Goal: Transaction & Acquisition: Purchase product/service

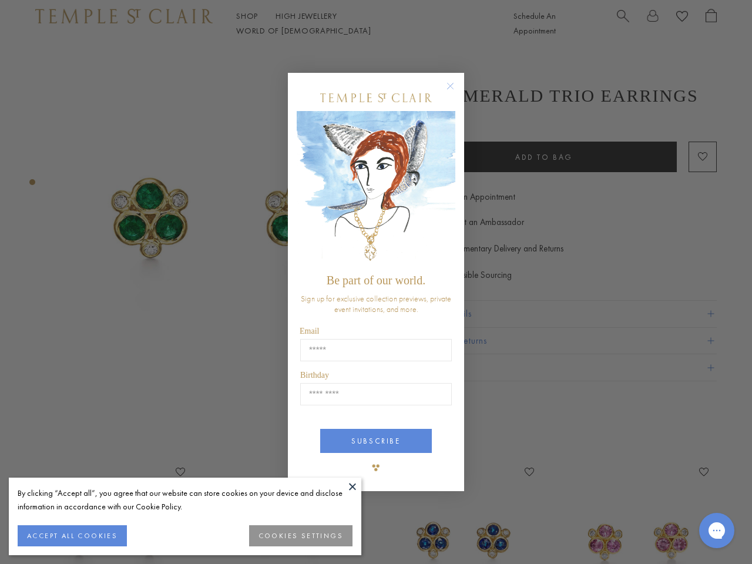
click at [376, 282] on span "Be part of our world." at bounding box center [376, 280] width 99 height 13
click at [353, 487] on button at bounding box center [353, 487] width 18 height 18
click at [72, 536] on button "ACCEPT ALL COOKIES" at bounding box center [72, 535] width 109 height 21
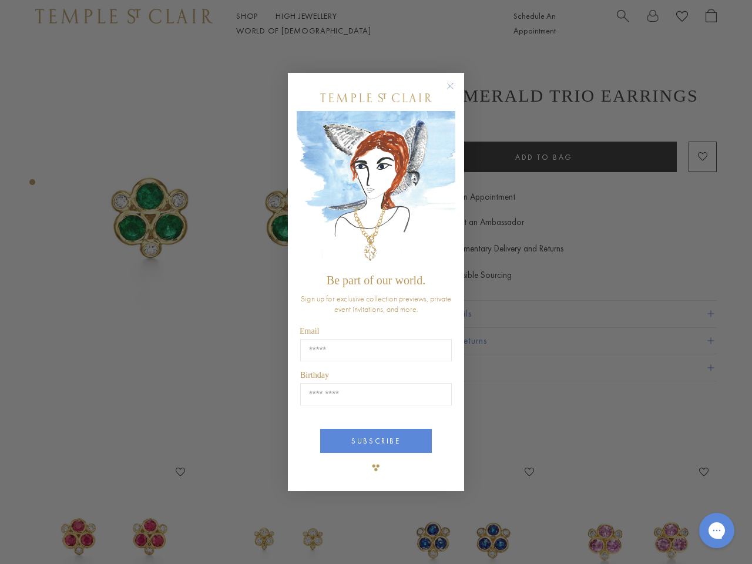
click at [302, 536] on div "Close dialog Be part of our world. Sign up for exclusive collection previews, p…" at bounding box center [376, 282] width 752 height 564
click at [456, 91] on icon "Close dialog" at bounding box center [450, 86] width 15 height 15
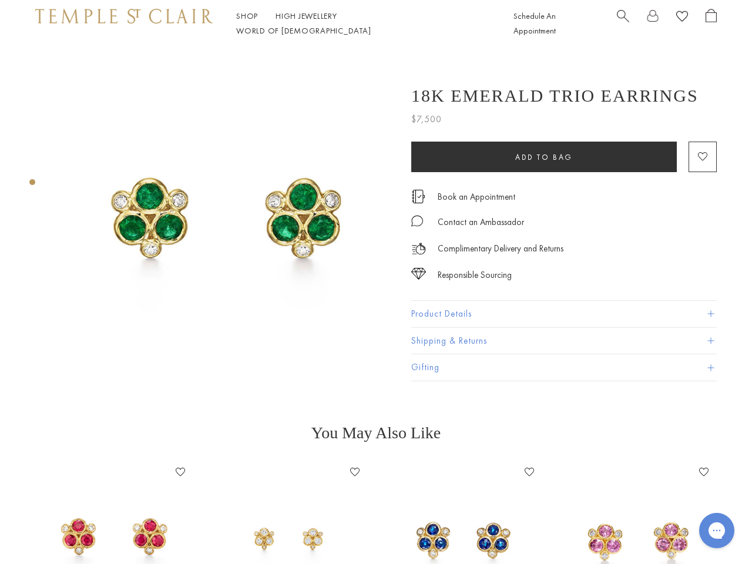
click at [376, 473] on button "SUBSCRIBE" at bounding box center [376, 485] width 112 height 24
click at [717, 531] on icon "Gorgias live chat" at bounding box center [716, 530] width 11 height 11
